Goal: Transaction & Acquisition: Book appointment/travel/reservation

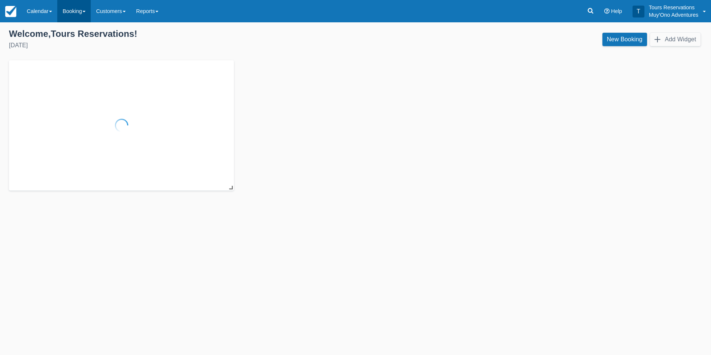
click at [83, 15] on link "Booking" at bounding box center [73, 11] width 33 height 22
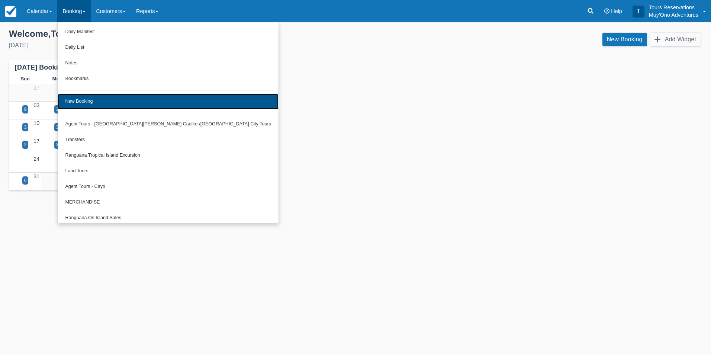
click at [90, 97] on link "New Booking" at bounding box center [168, 102] width 221 height 16
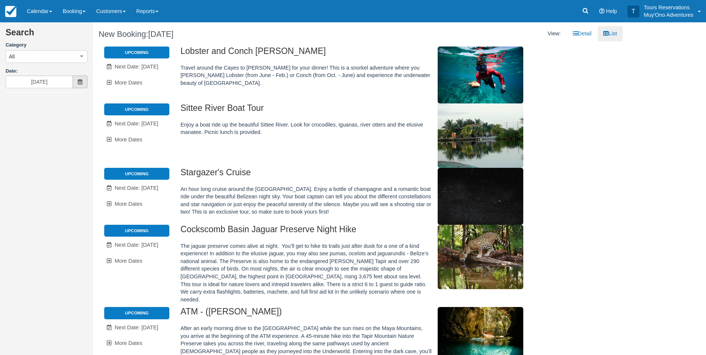
click at [84, 81] on span at bounding box center [80, 82] width 15 height 13
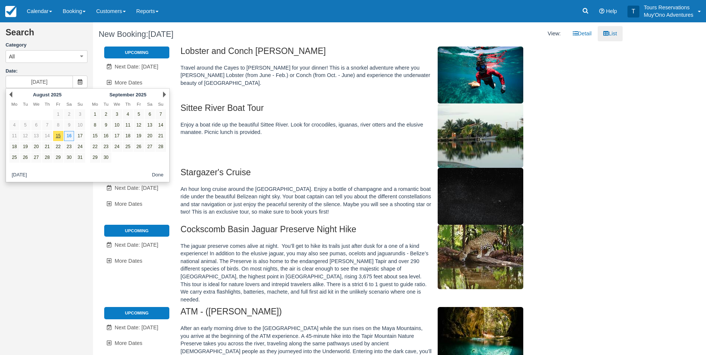
click at [162, 93] on div "Next September 2025" at bounding box center [127, 94] width 81 height 10
click at [163, 94] on link "Next" at bounding box center [164, 94] width 3 height 6
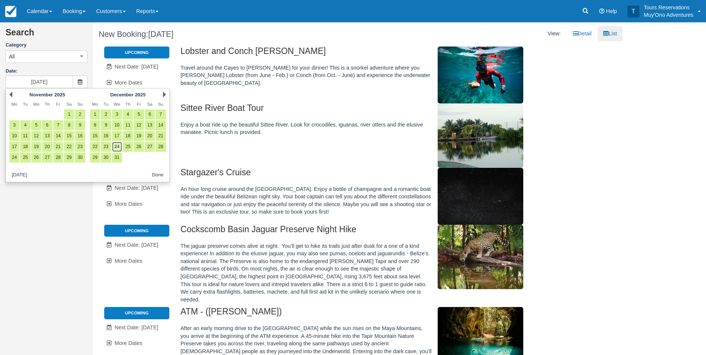
click at [120, 148] on link "24" at bounding box center [117, 147] width 10 height 10
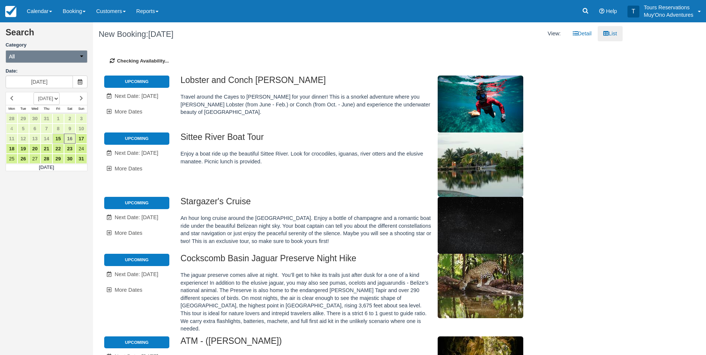
click at [32, 52] on button "All" at bounding box center [47, 56] width 82 height 13
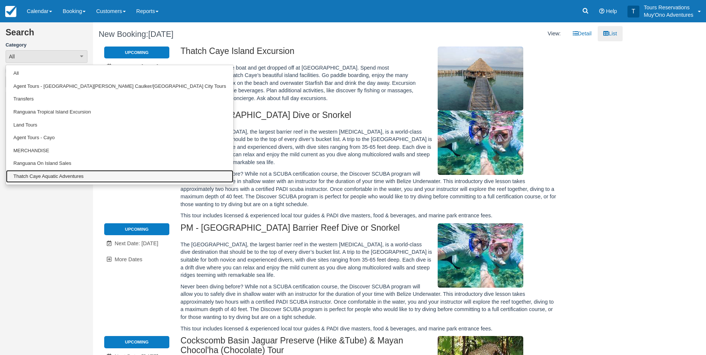
click at [51, 175] on link "Thatch Caye Aquatic Adventures" at bounding box center [119, 176] width 227 height 13
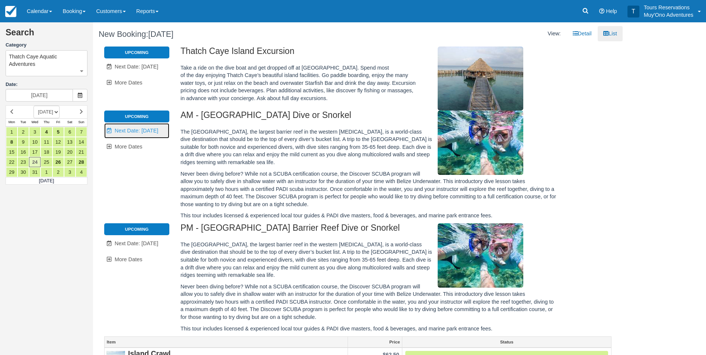
click at [130, 130] on span "Next Date: Dec 25" at bounding box center [137, 131] width 44 height 6
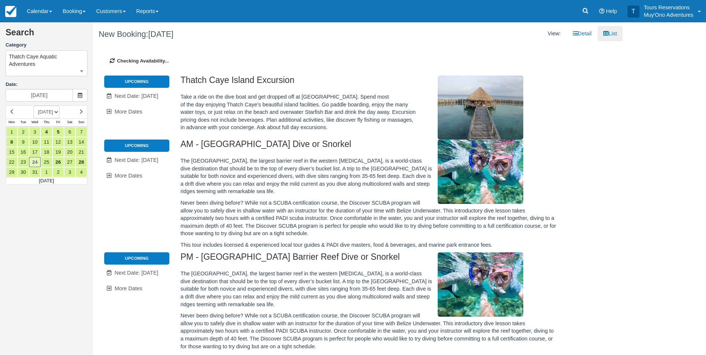
type input "12/25/25"
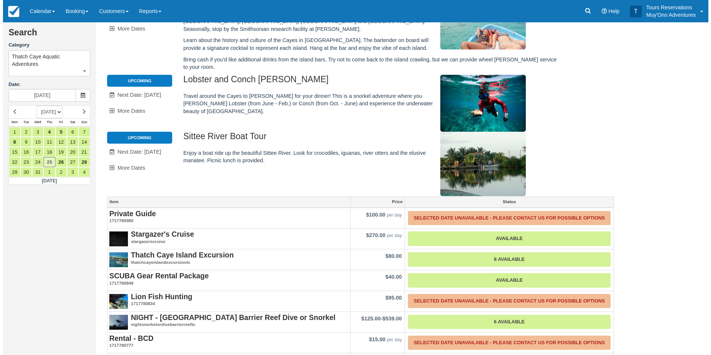
scroll to position [114, 0]
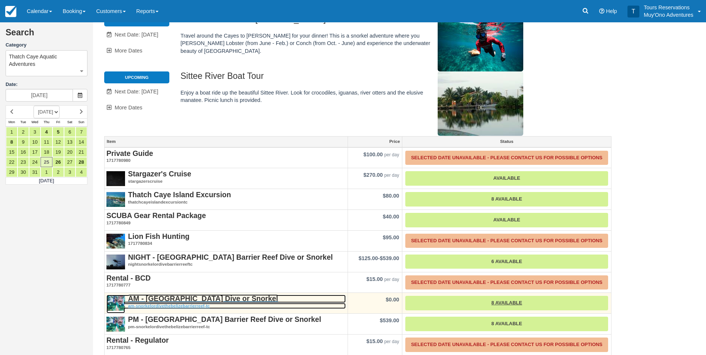
click at [214, 294] on strong "AM - [GEOGRAPHIC_DATA] Dive or Snorkel" at bounding box center [203, 298] width 150 height 8
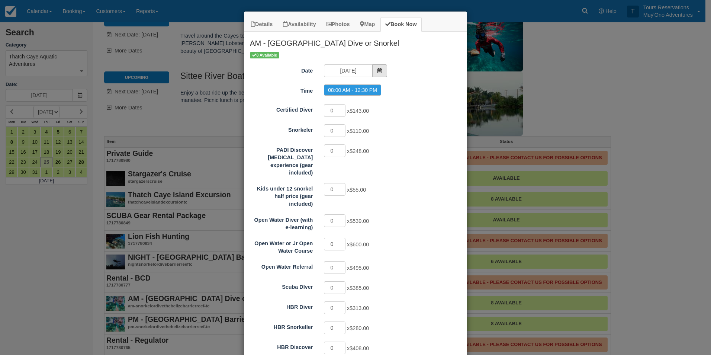
click at [378, 70] on icon "Item Modal" at bounding box center [379, 70] width 5 height 5
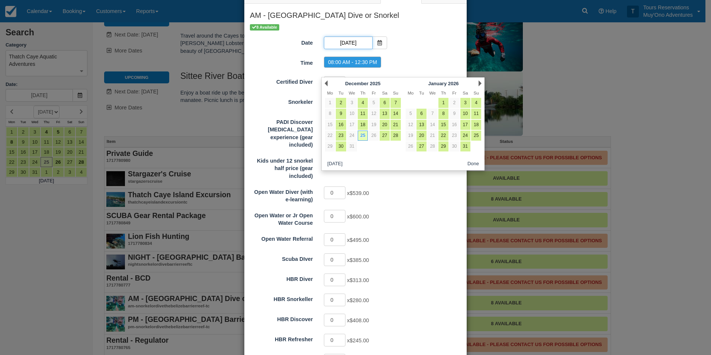
scroll to position [74, 0]
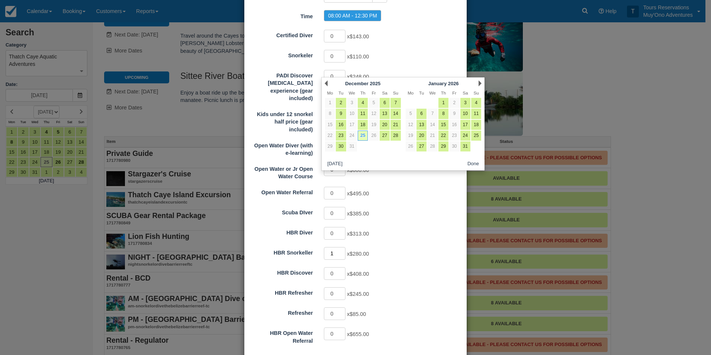
click at [340, 247] on input "1" at bounding box center [335, 253] width 22 height 13
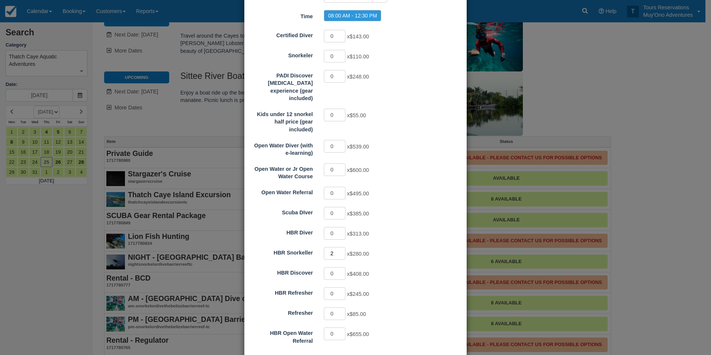
click at [340, 247] on input "2" at bounding box center [335, 253] width 22 height 13
click at [340, 247] on input "3" at bounding box center [335, 253] width 22 height 13
click at [340, 247] on input "4" at bounding box center [335, 253] width 22 height 13
click at [340, 247] on input "5" at bounding box center [335, 253] width 22 height 13
click at [340, 247] on input "6" at bounding box center [335, 253] width 22 height 13
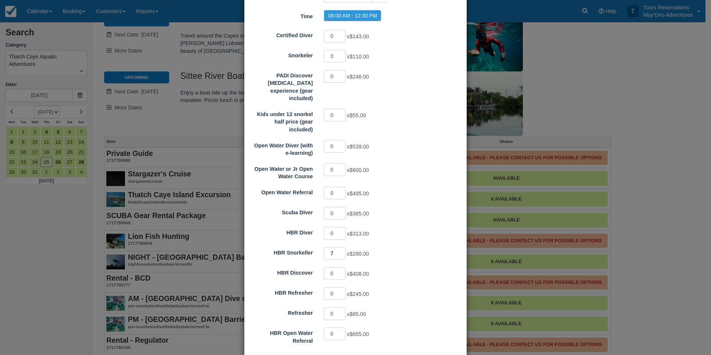
click at [340, 247] on input "7" at bounding box center [335, 253] width 22 height 13
click at [340, 247] on input "8" at bounding box center [335, 253] width 22 height 13
click at [340, 247] on input "9" at bounding box center [335, 253] width 22 height 13
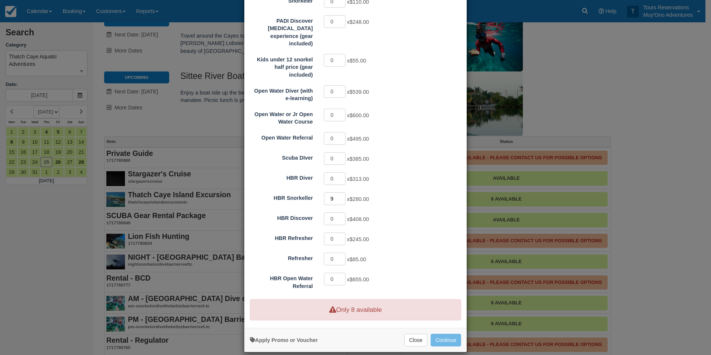
scroll to position [130, 0]
click at [340, 192] on input "8" at bounding box center [335, 198] width 22 height 13
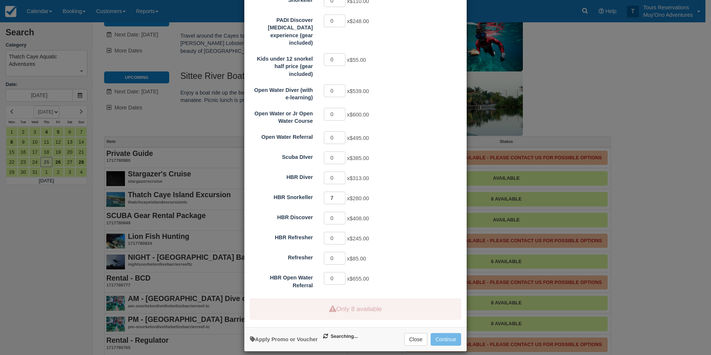
click at [340, 192] on input "7" at bounding box center [335, 198] width 22 height 13
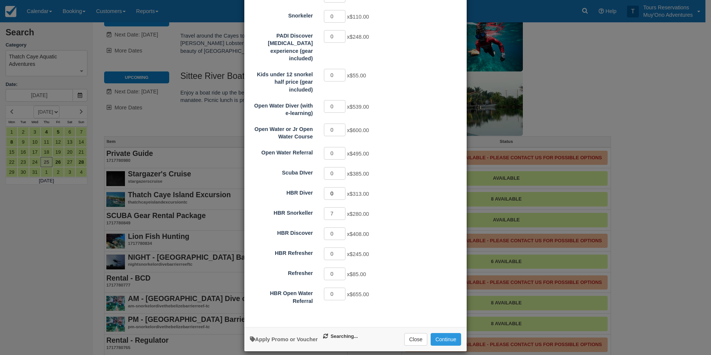
click at [340, 192] on input "0" at bounding box center [335, 193] width 22 height 13
click at [340, 207] on input "6" at bounding box center [335, 213] width 22 height 13
click at [340, 207] on input "5" at bounding box center [335, 213] width 22 height 13
click at [340, 207] on input "4" at bounding box center [335, 213] width 22 height 13
click at [340, 207] on input "3" at bounding box center [335, 213] width 22 height 13
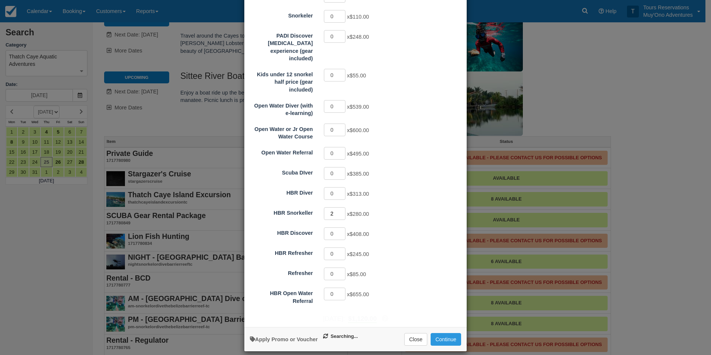
click at [340, 207] on input "2" at bounding box center [335, 213] width 22 height 13
click at [340, 207] on input "1" at bounding box center [335, 213] width 22 height 13
click at [340, 207] on input "0" at bounding box center [335, 213] width 22 height 13
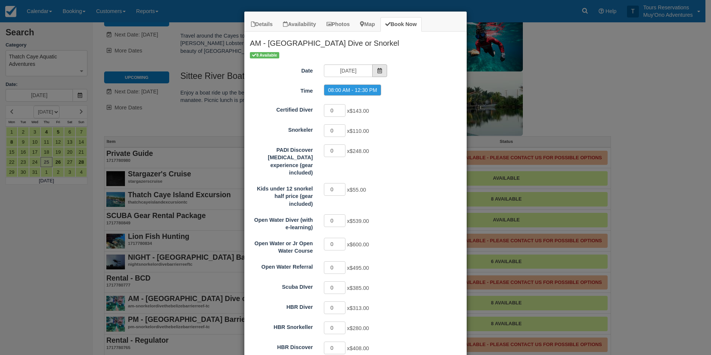
click at [378, 67] on span "Item Modal" at bounding box center [379, 70] width 15 height 13
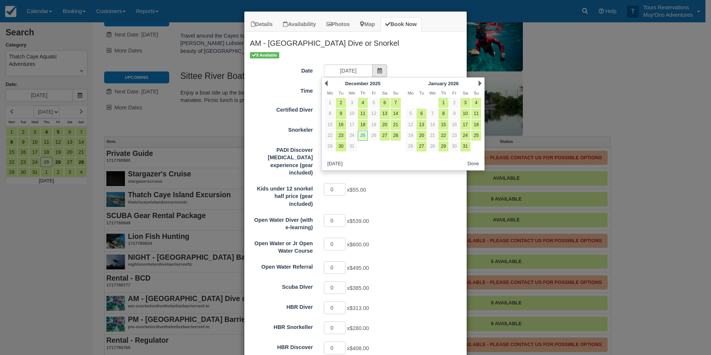
click at [377, 71] on icon "Item Modal" at bounding box center [379, 70] width 5 height 5
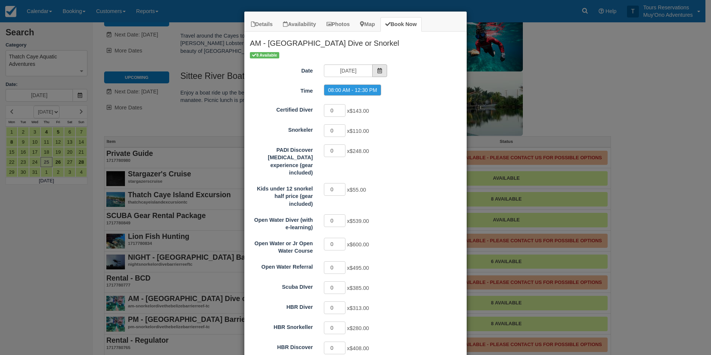
click at [373, 73] on span "Item Modal" at bounding box center [379, 70] width 15 height 13
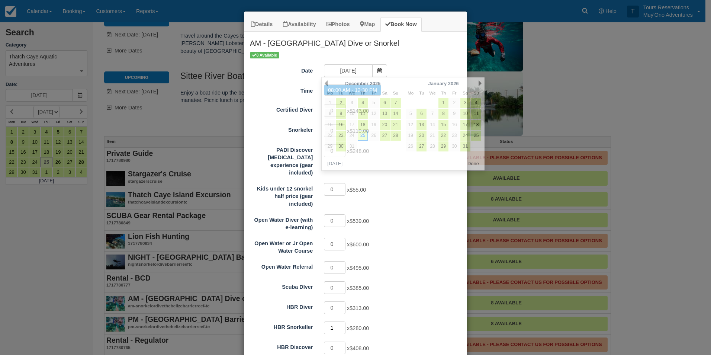
type input "1"
click at [338, 321] on input "1" at bounding box center [335, 327] width 22 height 13
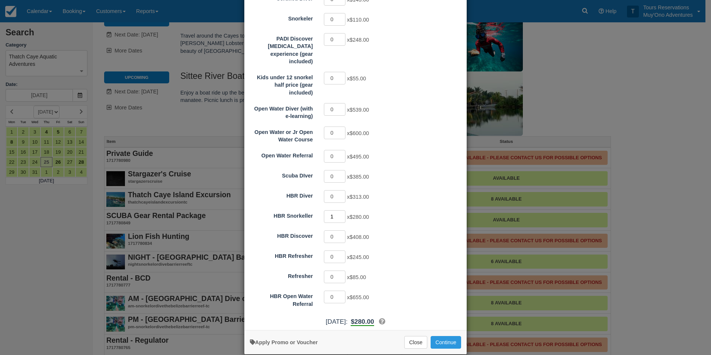
scroll to position [114, 0]
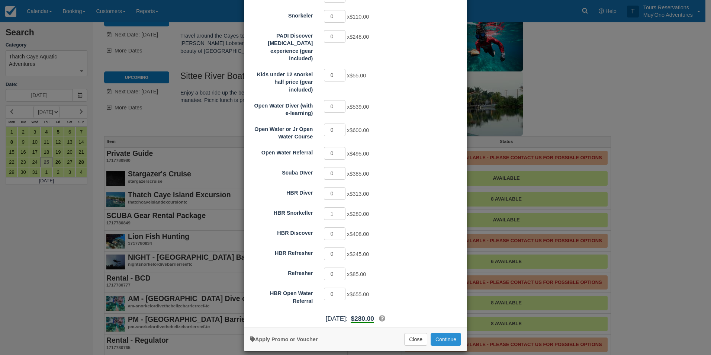
click at [441, 333] on button "Continue" at bounding box center [446, 339] width 30 height 13
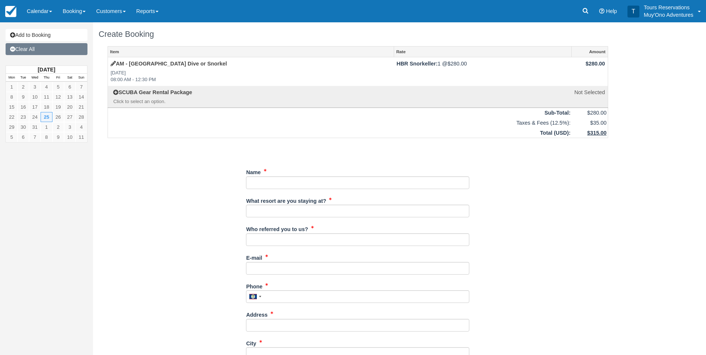
click at [48, 52] on link "Clear All" at bounding box center [47, 49] width 82 height 12
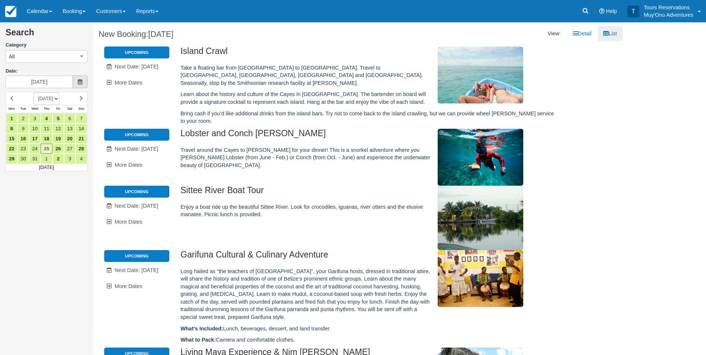
click at [78, 81] on icon at bounding box center [79, 81] width 5 height 5
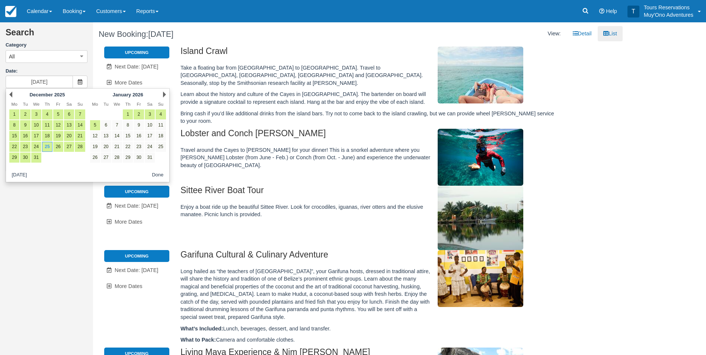
click at [12, 94] on div "Prev December 2025" at bounding box center [47, 94] width 81 height 10
click at [12, 94] on link "Prev" at bounding box center [10, 94] width 3 height 6
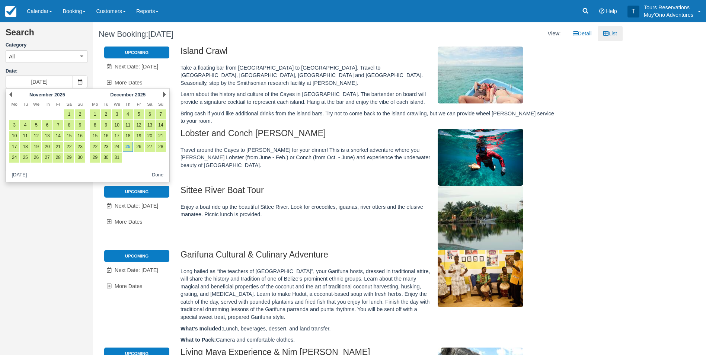
click at [12, 94] on link "Prev" at bounding box center [10, 94] width 3 height 6
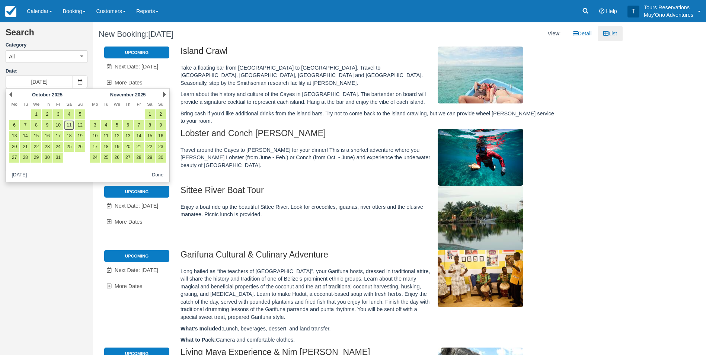
click at [68, 127] on link "11" at bounding box center [69, 125] width 10 height 10
type input "[DATE]"
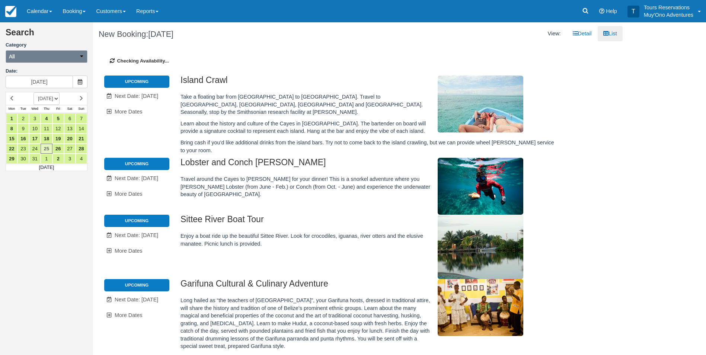
click at [67, 59] on button "All" at bounding box center [47, 56] width 82 height 13
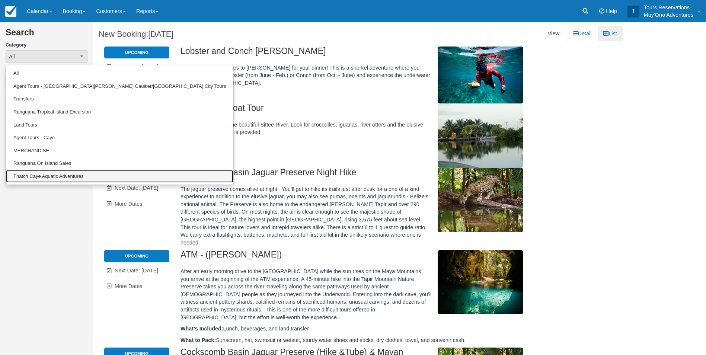
click at [40, 176] on link "Thatch Caye Aquatic Adventures" at bounding box center [119, 176] width 227 height 13
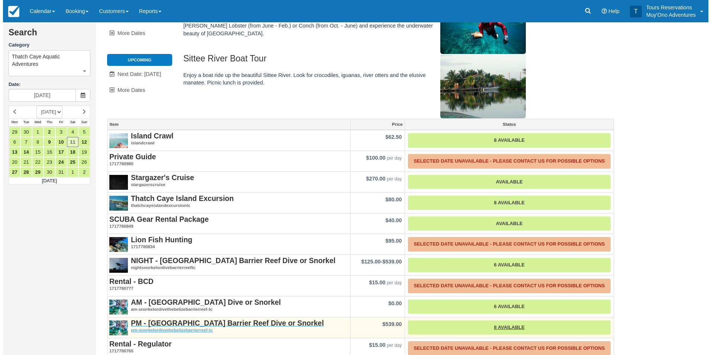
scroll to position [61, 0]
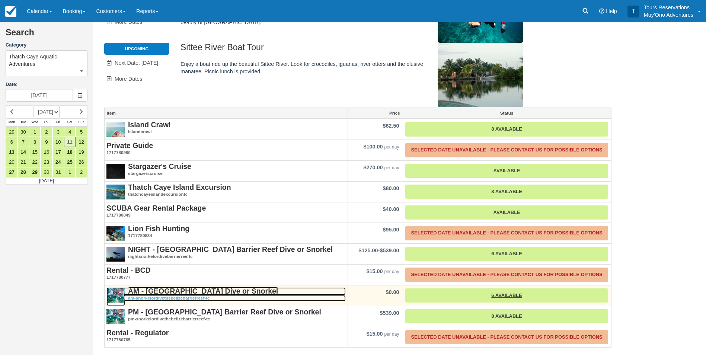
click at [209, 290] on strong "AM - [GEOGRAPHIC_DATA] Dive or Snorkel" at bounding box center [203, 291] width 150 height 8
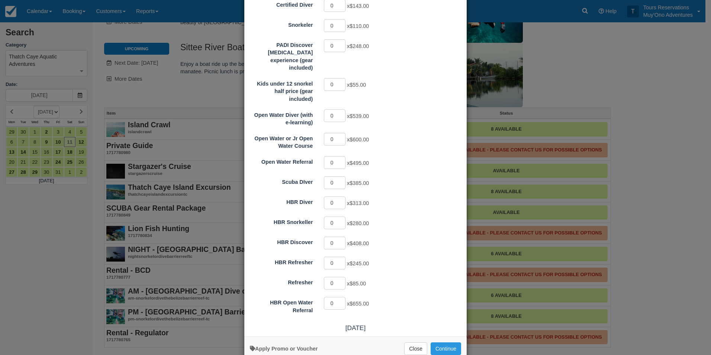
scroll to position [112, 0]
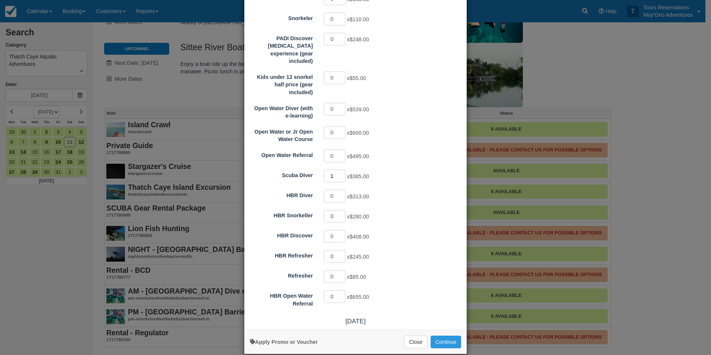
click at [339, 170] on input "1" at bounding box center [335, 176] width 22 height 13
type input "0"
click at [341, 170] on input "0" at bounding box center [335, 176] width 22 height 13
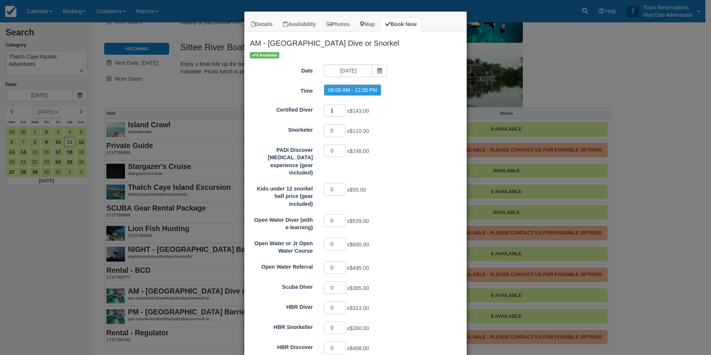
type input "1"
click at [339, 108] on input "1" at bounding box center [335, 110] width 22 height 13
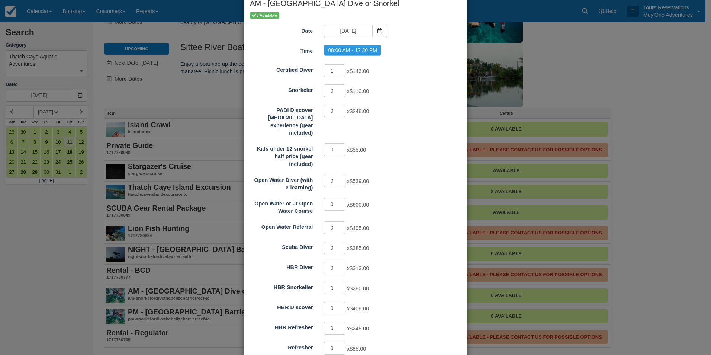
scroll to position [114, 0]
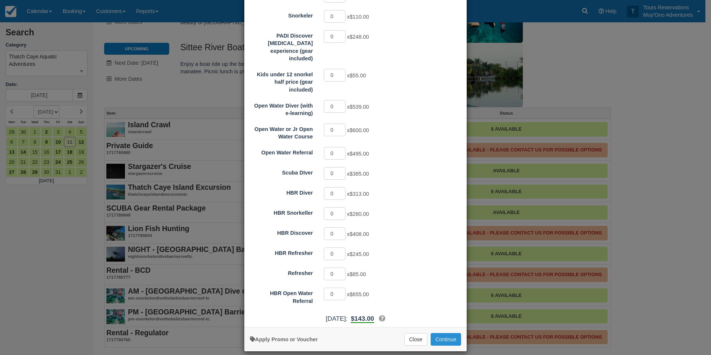
drag, startPoint x: 439, startPoint y: 329, endPoint x: 436, endPoint y: 329, distance: 3.7
click at [439, 333] on button "Continue" at bounding box center [446, 339] width 30 height 13
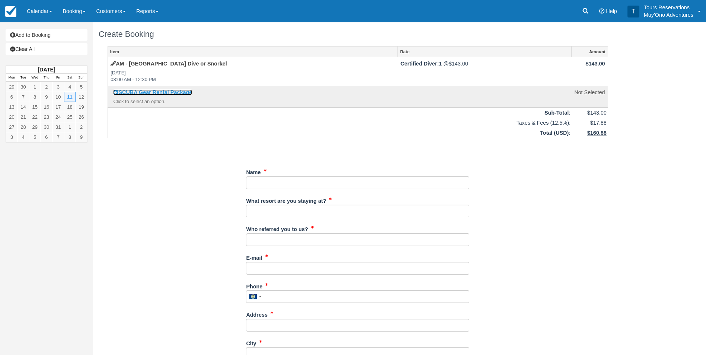
click at [173, 90] on link "SCUBA Gear Rental Package" at bounding box center [152, 92] width 79 height 6
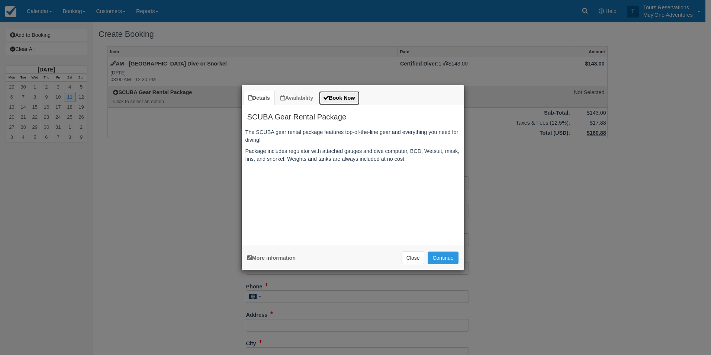
click at [350, 102] on link "Book Now" at bounding box center [339, 98] width 41 height 15
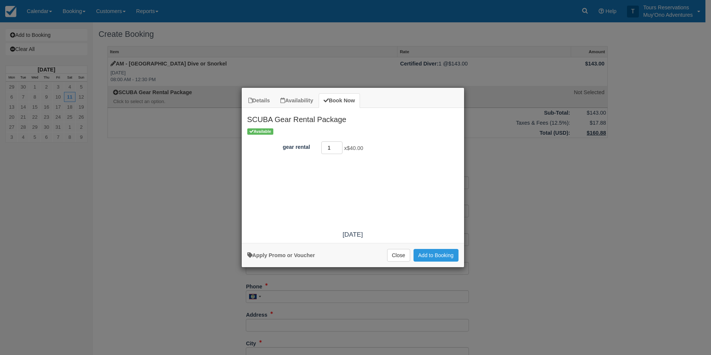
type input "1"
click at [340, 146] on input "1" at bounding box center [332, 147] width 22 height 13
click at [438, 258] on button "Add to Booking" at bounding box center [436, 255] width 45 height 13
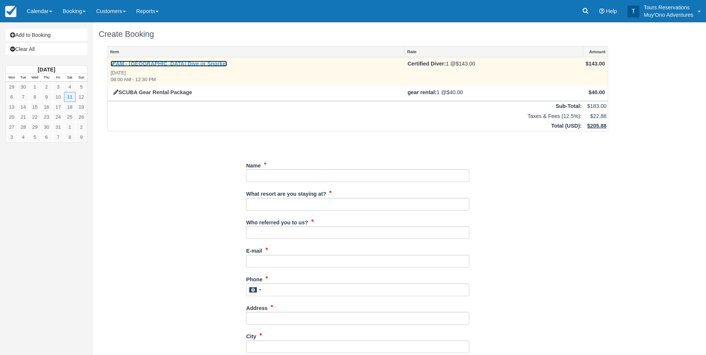
click at [157, 63] on link "AM - [GEOGRAPHIC_DATA] Dive or Snorkel" at bounding box center [168, 64] width 116 height 6
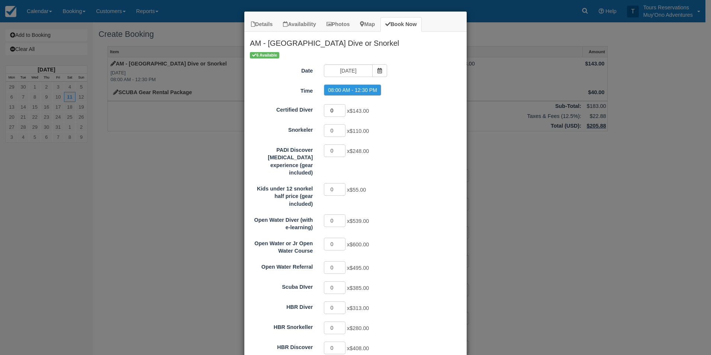
type input "0"
click at [340, 111] on input "0" at bounding box center [335, 110] width 22 height 13
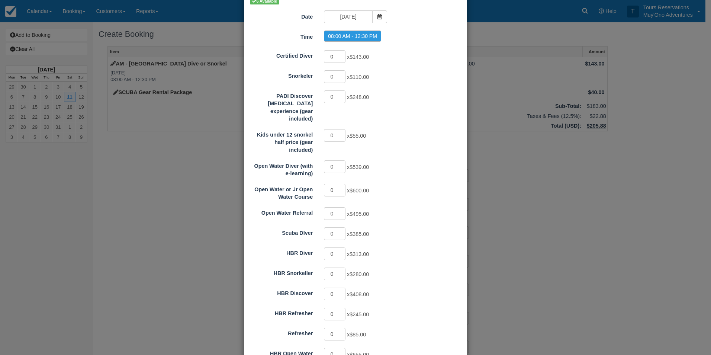
scroll to position [114, 0]
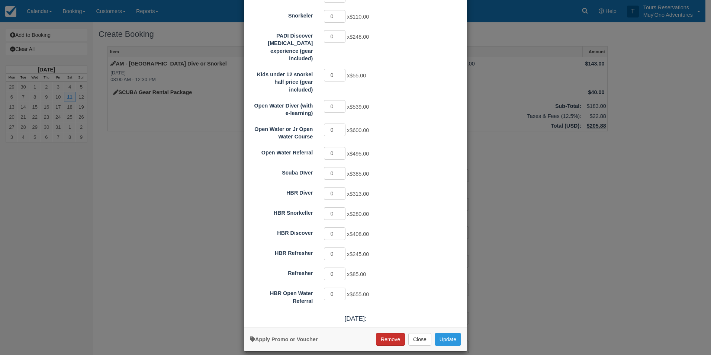
click at [385, 333] on button "Remove" at bounding box center [390, 339] width 29 height 13
